Goal: Task Accomplishment & Management: Use online tool/utility

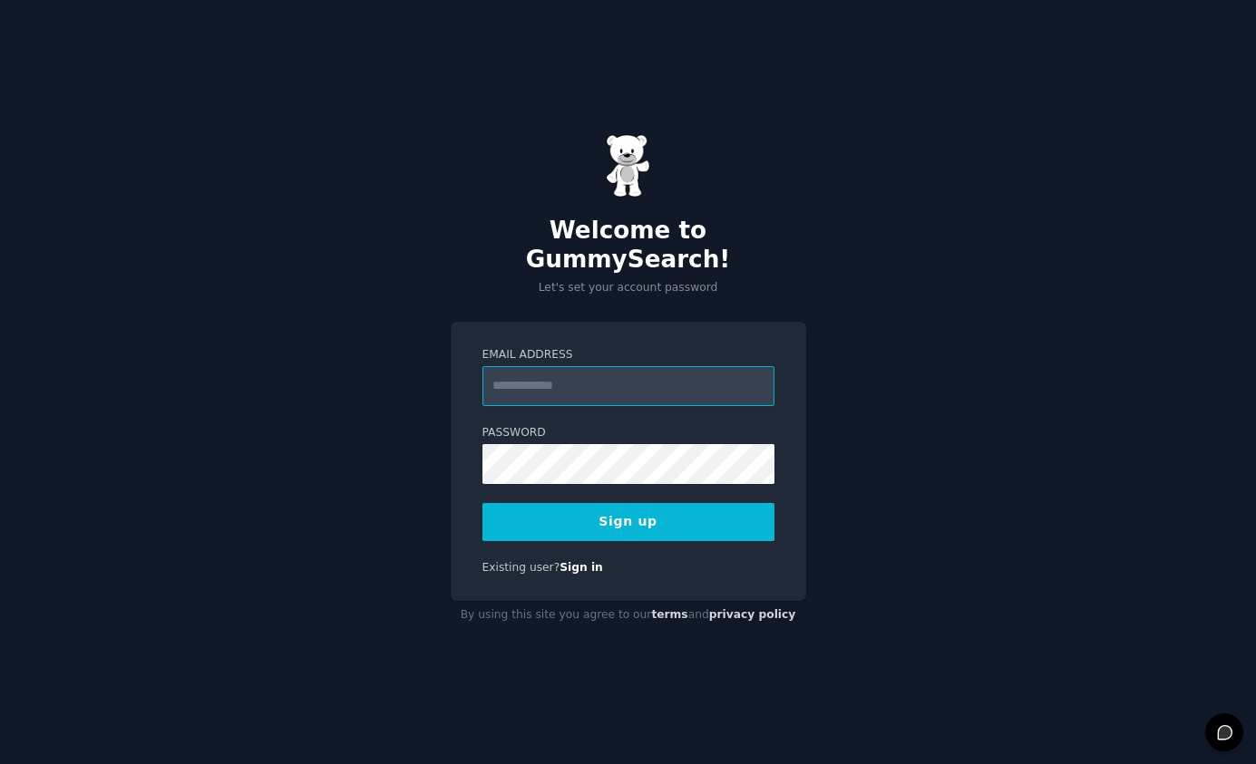
click at [627, 383] on input "Email Address" at bounding box center [628, 386] width 292 height 40
type input "**********"
click at [634, 509] on button "Sign up" at bounding box center [628, 522] width 292 height 38
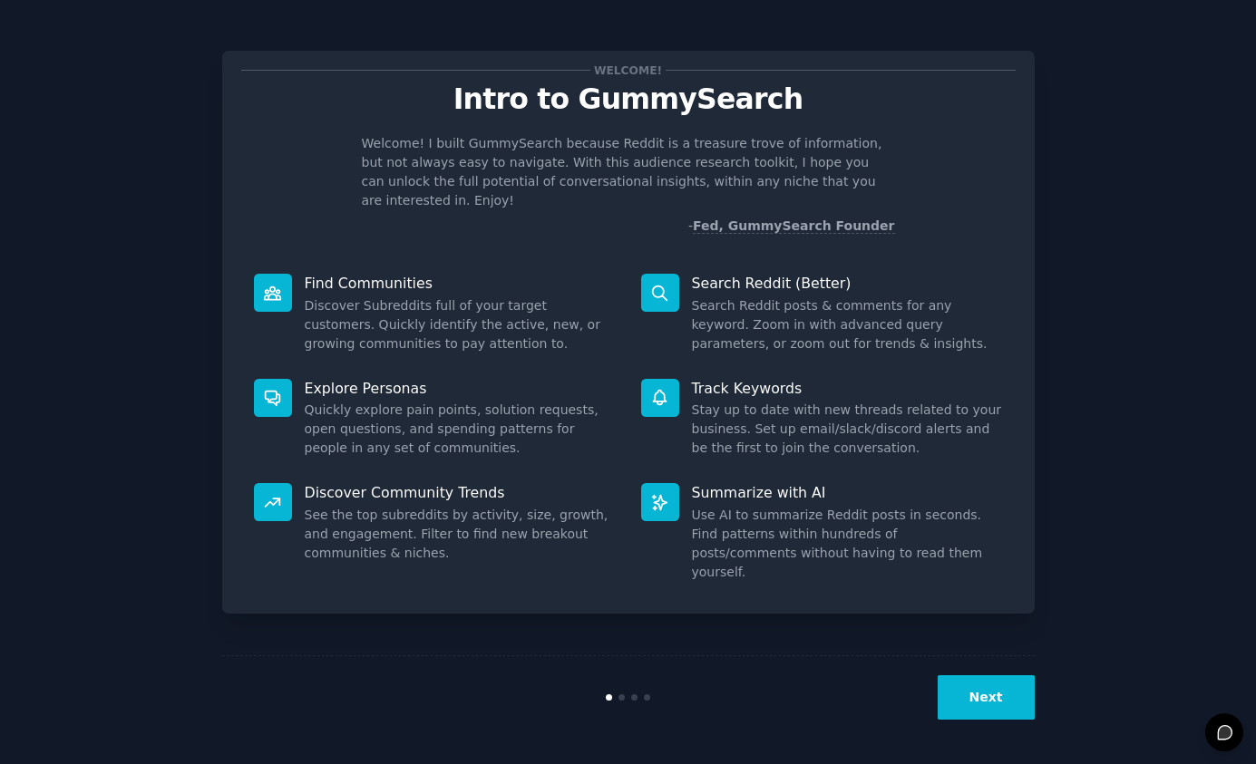
click at [1002, 684] on button "Next" at bounding box center [985, 697] width 97 height 44
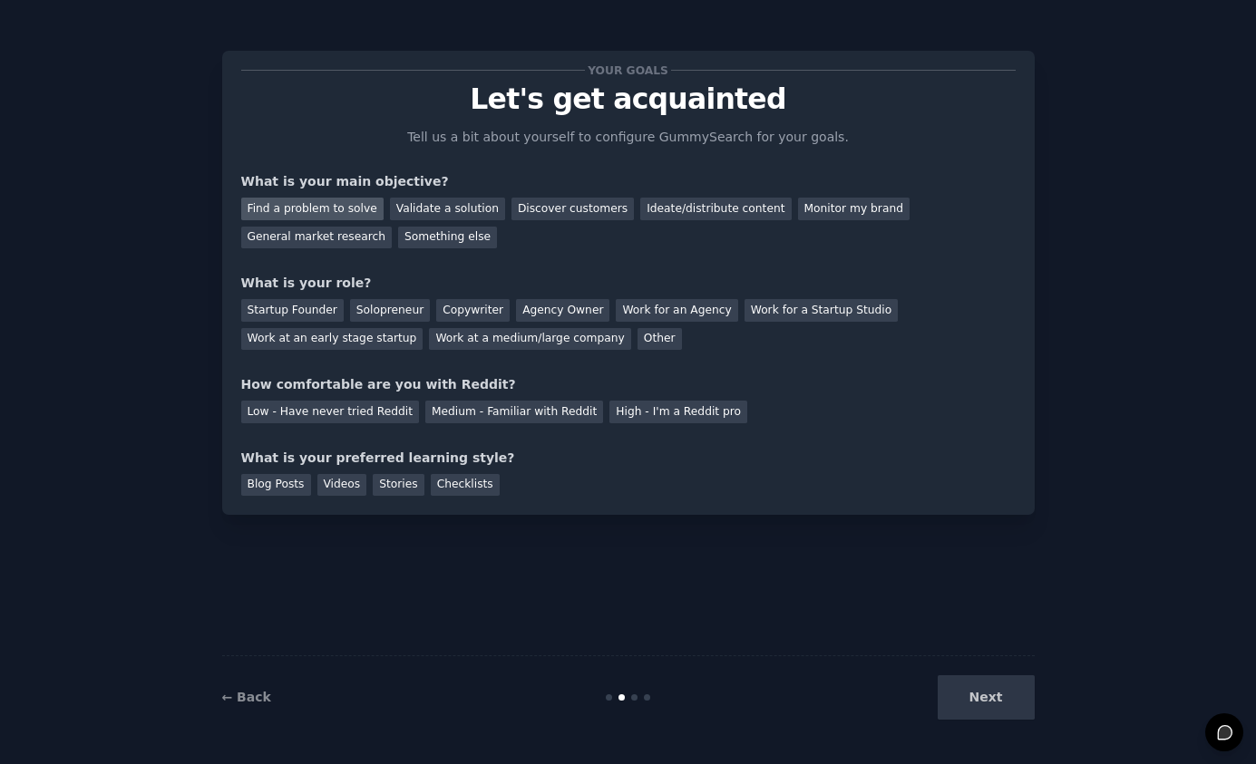
click at [314, 214] on div "Find a problem to solve" at bounding box center [312, 209] width 142 height 23
click at [417, 200] on div "Validate a solution" at bounding box center [447, 209] width 115 height 23
click at [302, 308] on div "Startup Founder" at bounding box center [292, 310] width 102 height 23
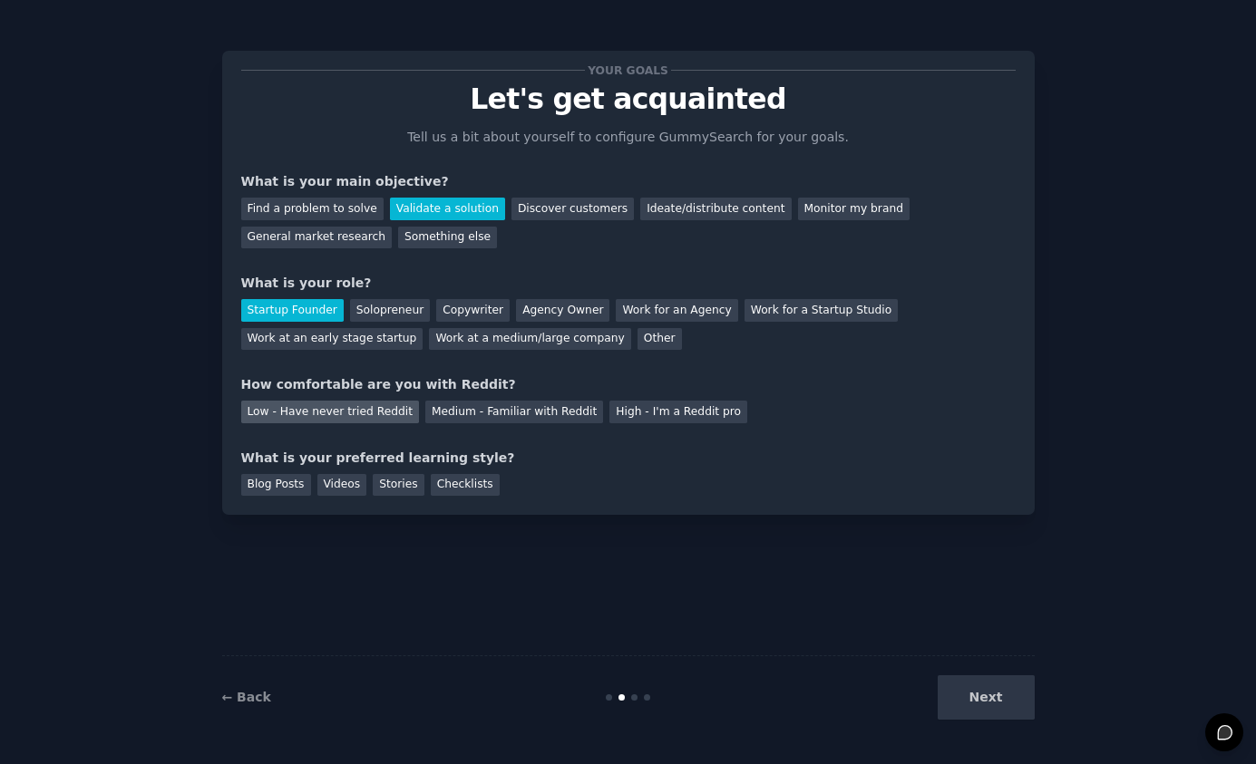
click at [349, 422] on div "Low - Have never tried Reddit" at bounding box center [330, 412] width 178 height 23
click at [258, 490] on div "Blog Posts" at bounding box center [276, 485] width 70 height 23
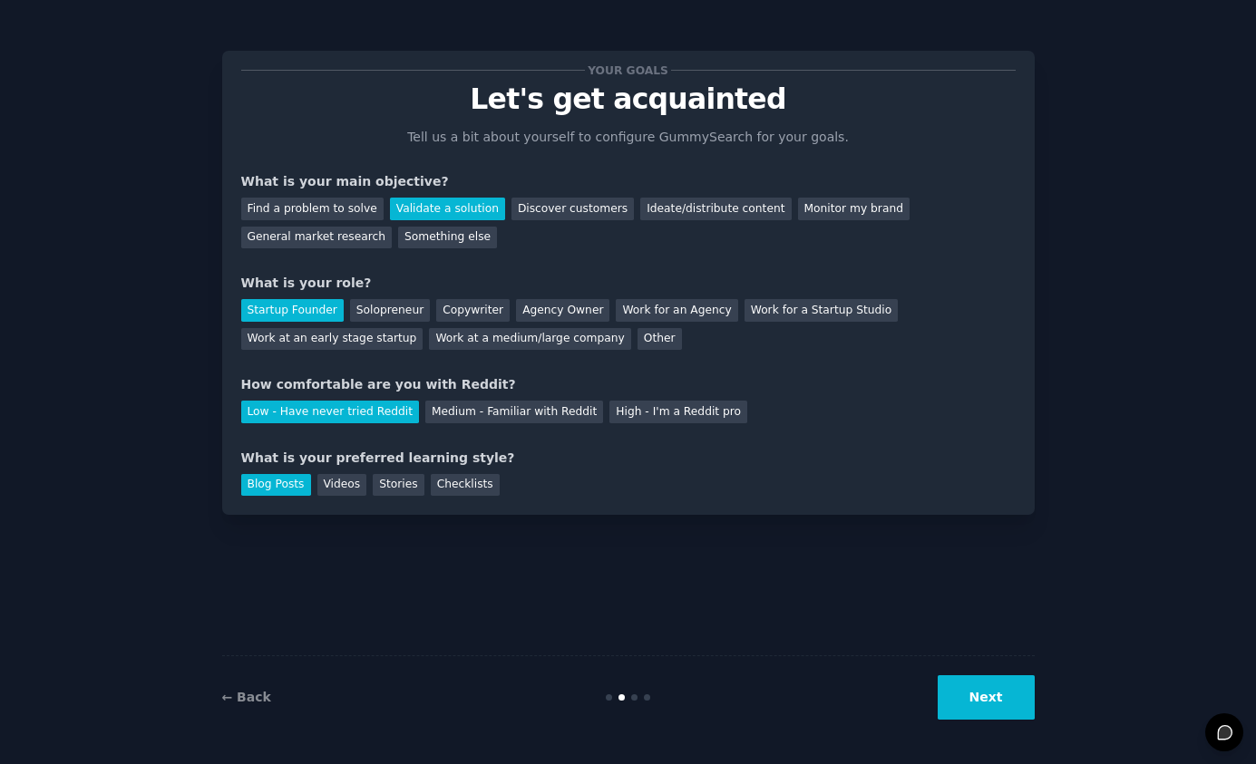
click at [991, 693] on button "Next" at bounding box center [985, 697] width 97 height 44
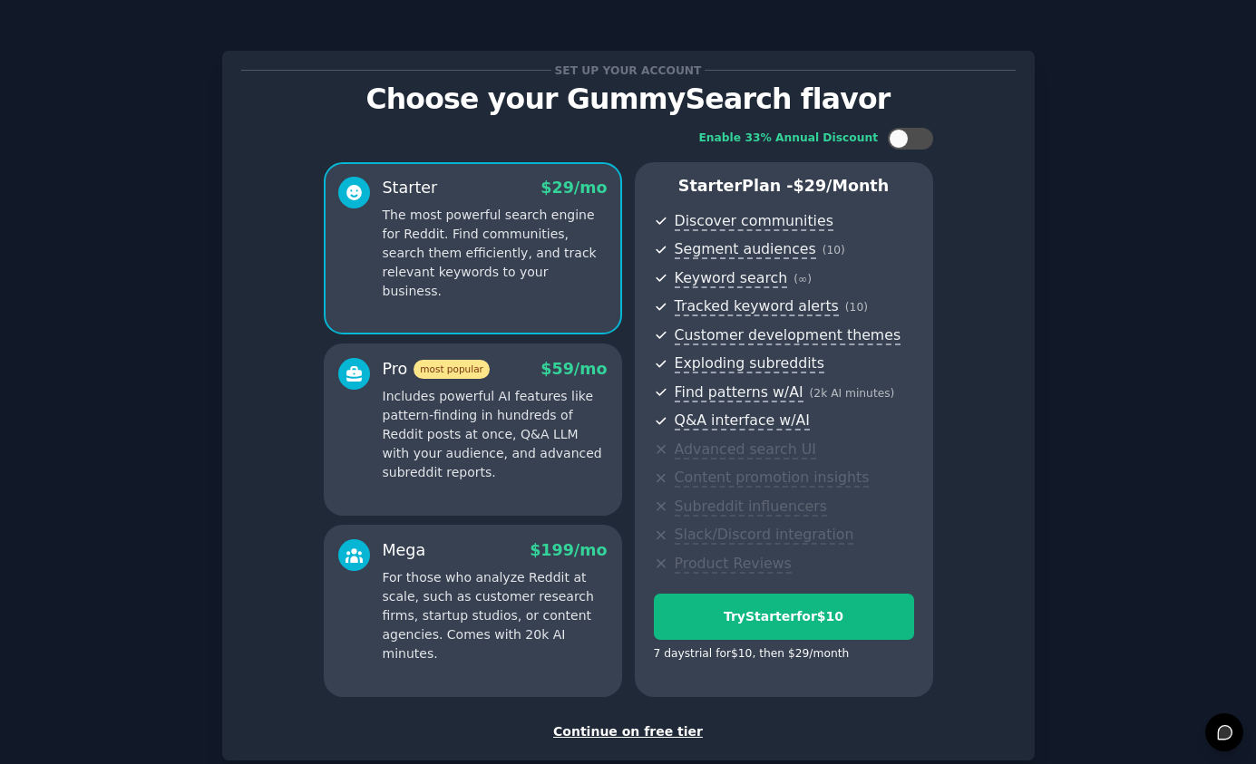
click at [627, 733] on div "Continue on free tier" at bounding box center [628, 732] width 774 height 19
